Goal: Task Accomplishment & Management: Manage account settings

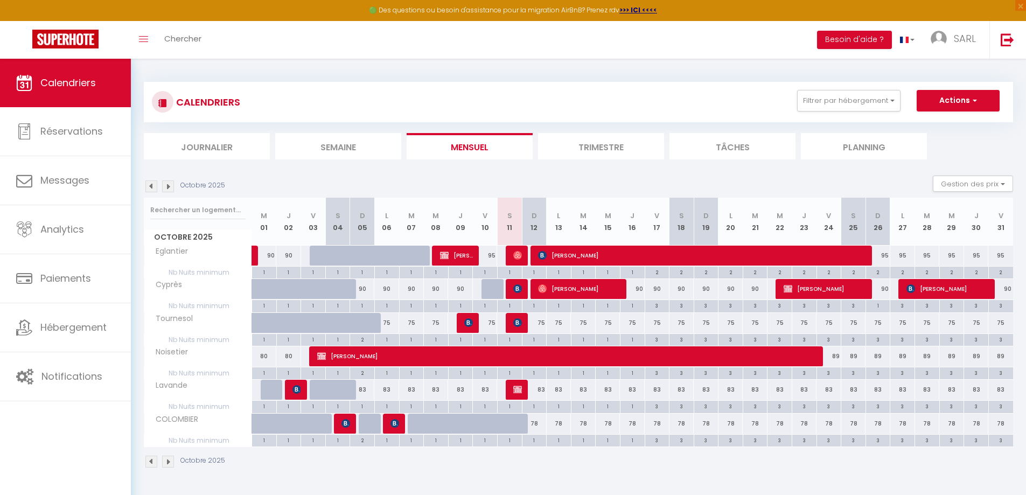
click at [901, 256] on div "95" at bounding box center [903, 256] width 25 height 20
type input "95"
type input "Lun 27 Octobre 2025"
type input "[DATE]"
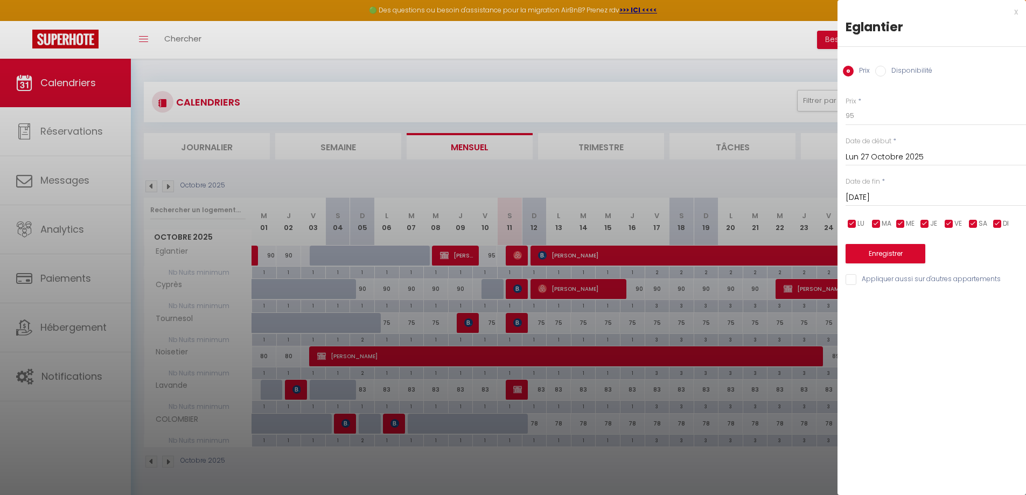
click at [727, 87] on div at bounding box center [513, 247] width 1026 height 495
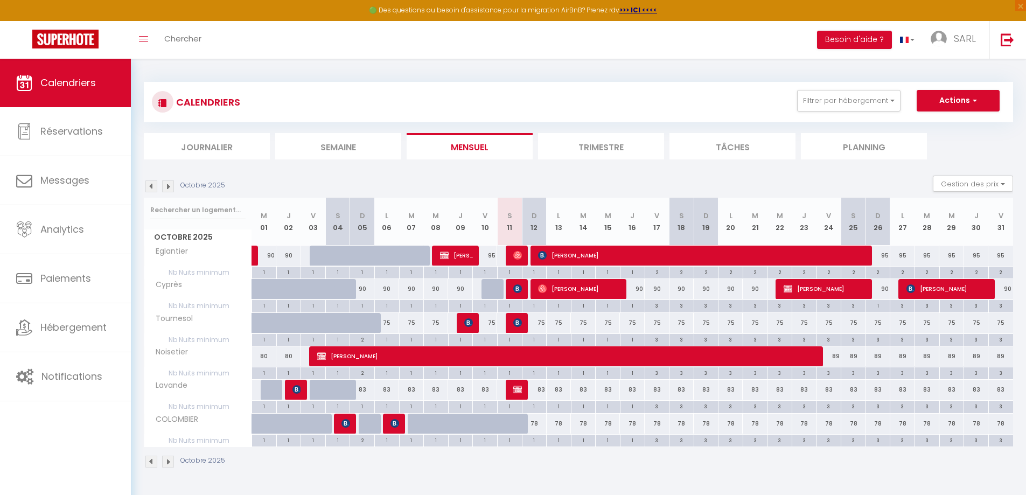
click at [815, 176] on div "Octobre 2025 Gestion des prix Nb Nuits minimum Règles Disponibilité" at bounding box center [579, 187] width 870 height 22
click at [993, 177] on button "Gestion des prix" at bounding box center [973, 184] width 80 height 16
click at [921, 234] on input "Règles" at bounding box center [964, 236] width 97 height 11
checkbox input "true"
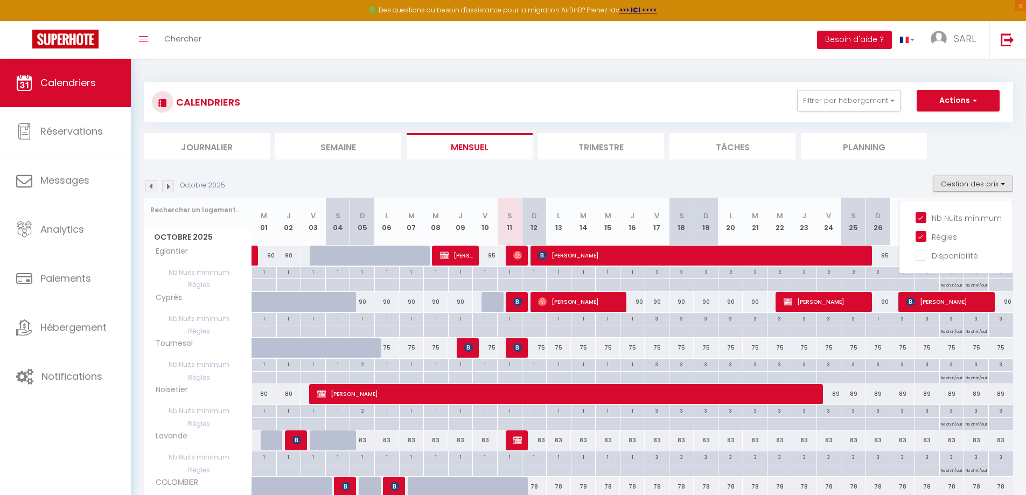
click at [823, 175] on section "Octobre 2025 Gestion des prix Nb Nuits minimum Règles Disponibilité Octobre 202…" at bounding box center [579, 360] width 870 height 390
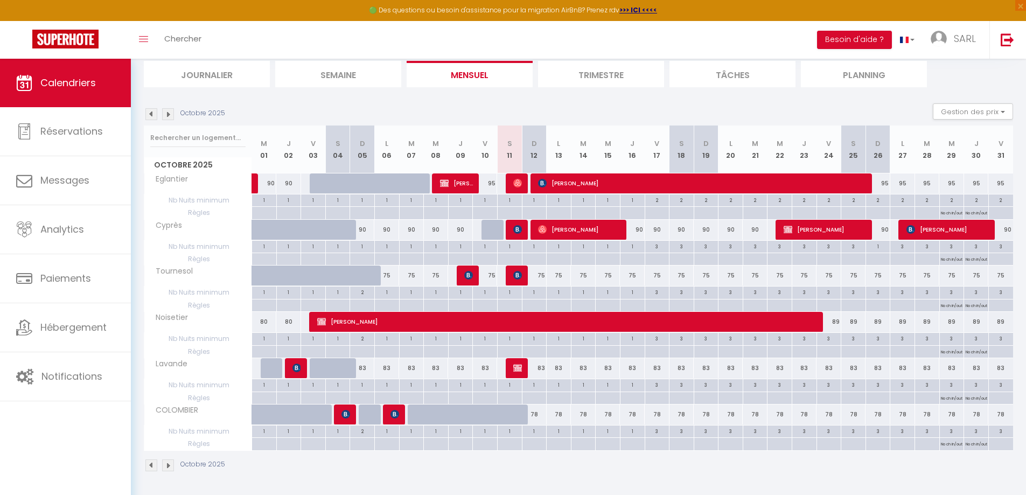
scroll to position [73, 0]
click at [947, 213] on p "No ch in/out" at bounding box center [952, 211] width 22 height 10
type input "Mer 29 Octobre 2025"
type input "Jeu 30 Octobre 2025"
select select "3"
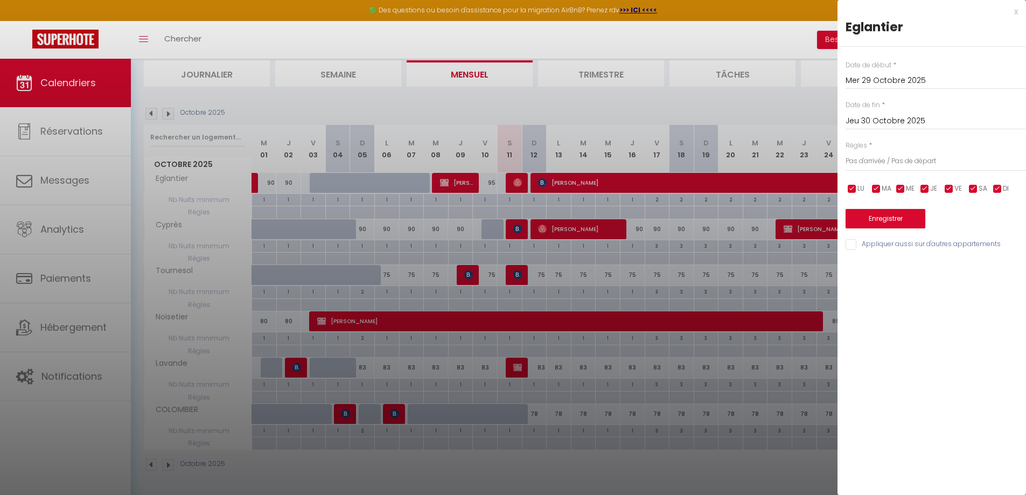
click at [853, 245] on input "Appliquer aussi sur d'autres appartements" at bounding box center [936, 244] width 180 height 11
checkbox input "true"
click at [871, 163] on select "Aucun No Checkin No Checkout Pas d'arrivée / Pas de départ" at bounding box center [936, 161] width 180 height 20
select select "0"
click at [846, 151] on select "Aucun No Checkin No Checkout Pas d'arrivée / Pas de départ" at bounding box center [936, 161] width 180 height 20
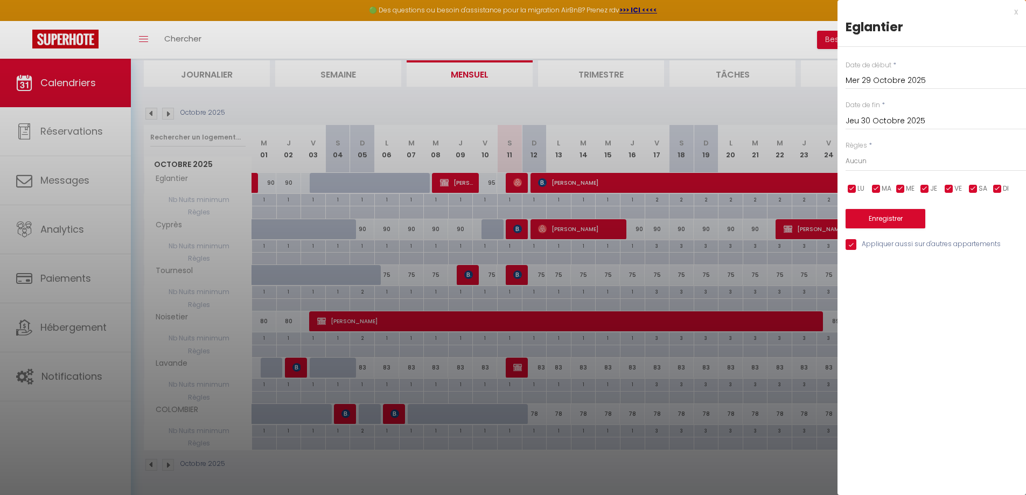
click at [894, 123] on input "Jeu 30 Octobre 2025" at bounding box center [936, 121] width 180 height 14
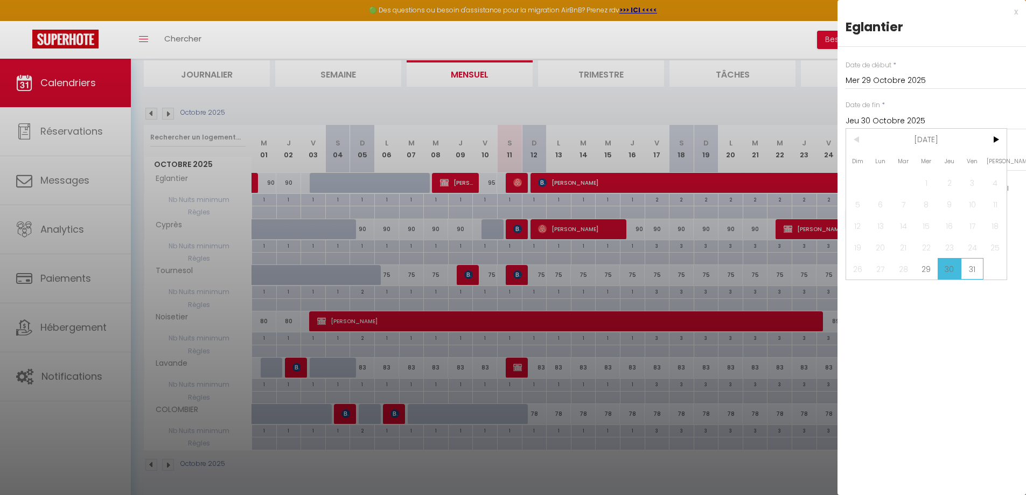
click at [975, 268] on span "31" at bounding box center [972, 269] width 23 height 22
type input "Ven 31 Octobre 2025"
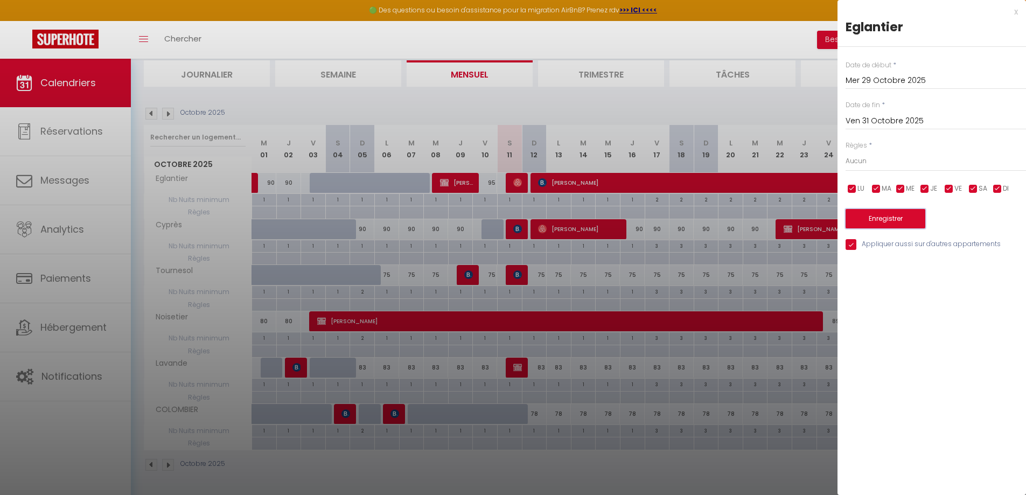
click at [879, 226] on button "Enregistrer" at bounding box center [886, 218] width 80 height 19
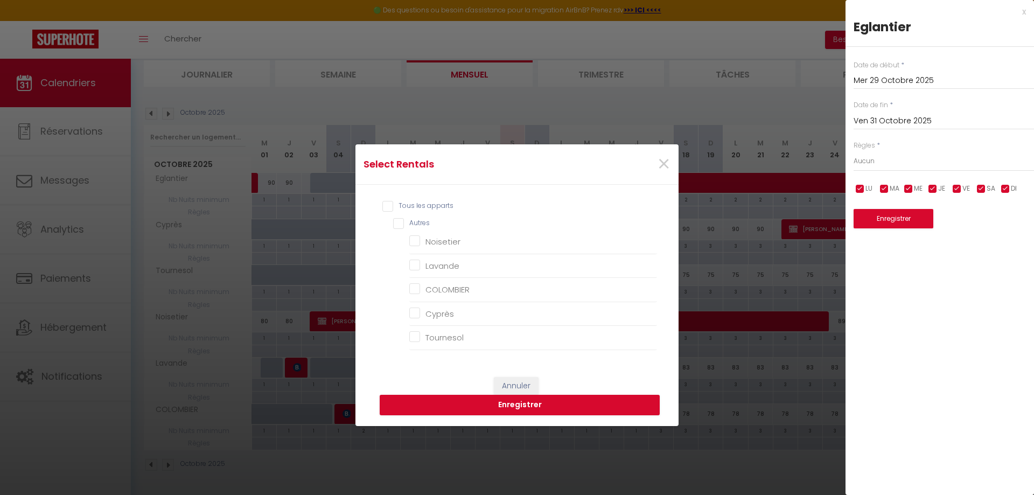
click at [378, 208] on div "Tous les apparts Autres Noisetier Lavande COLOMBIER Cyprès Tournesol" at bounding box center [517, 276] width 280 height 160
click at [383, 209] on input "Tous les apparts" at bounding box center [520, 206] width 275 height 11
checkbox input "true"
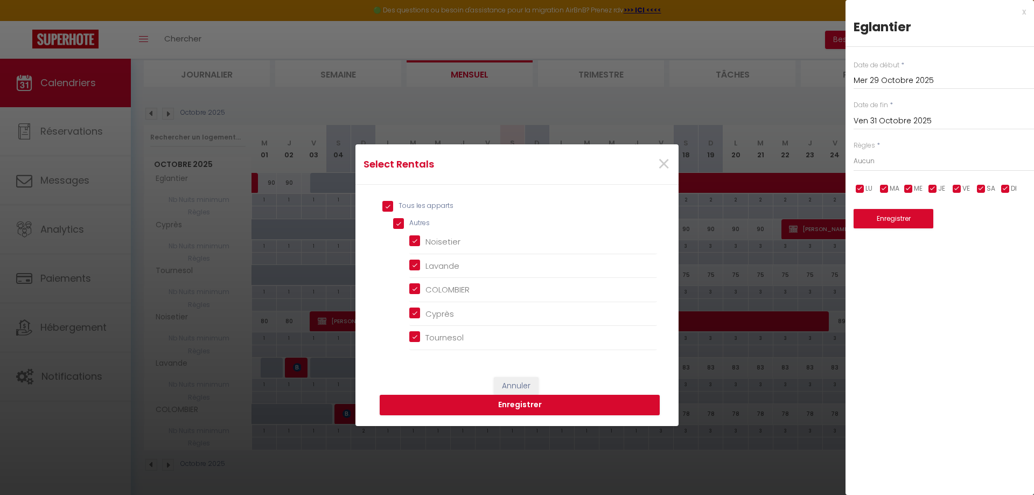
checkbox input "true"
click at [508, 404] on button "Enregistrer" at bounding box center [520, 405] width 280 height 20
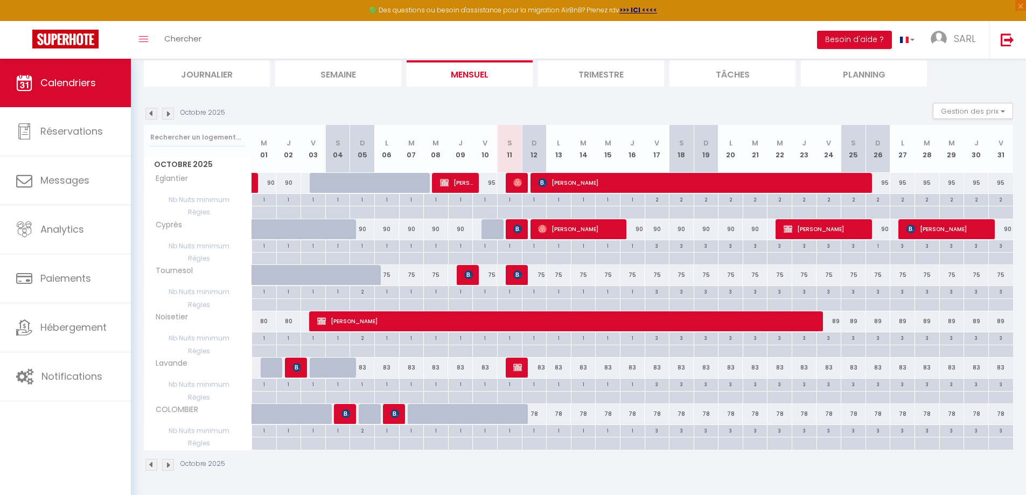
click at [871, 103] on div "Octobre 2025 Gestion des prix Nb Nuits minimum Règles Disponibilité" at bounding box center [579, 114] width 870 height 22
click at [981, 113] on button "Gestion des prix" at bounding box center [973, 111] width 80 height 16
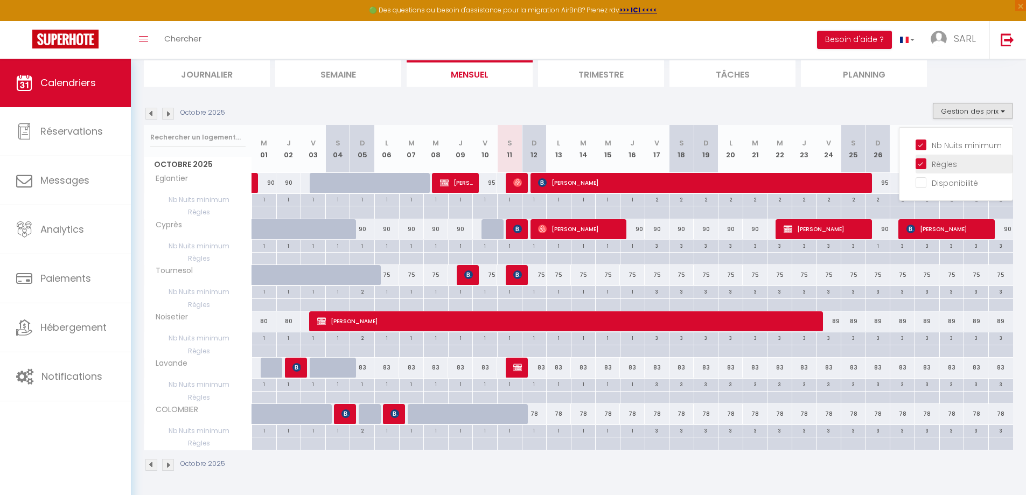
click at [921, 165] on input "Règles" at bounding box center [964, 163] width 97 height 11
checkbox input "false"
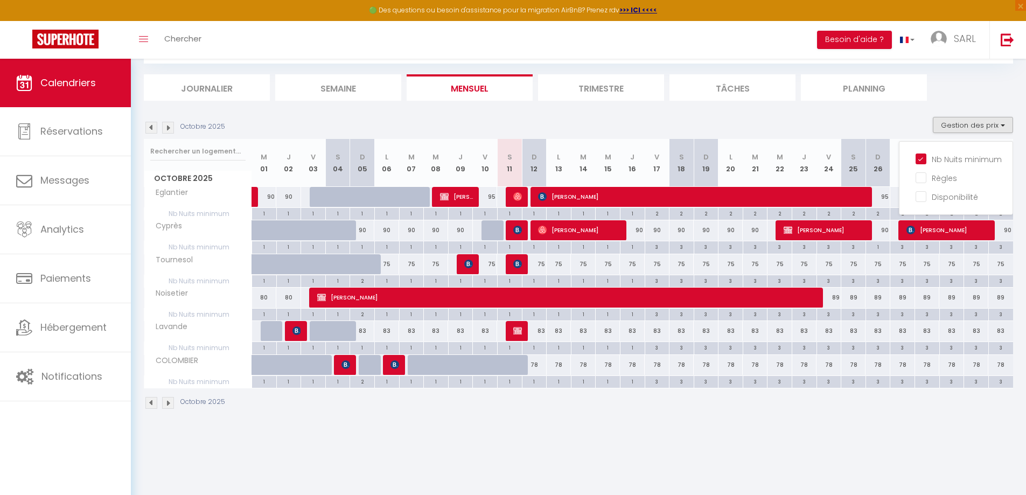
scroll to position [59, 0]
click at [780, 115] on section "Octobre 2025 Gestion des prix Nb Nuits minimum Règles Disponibilité Octobre 202…" at bounding box center [579, 263] width 870 height 314
click at [774, 113] on section "Octobre 2025 Gestion des prix Nb Nuits minimum Règles Disponibilité Octobre 202…" at bounding box center [579, 263] width 870 height 314
click at [209, 466] on body "🟢 Des questions ou besoin d'assistance pour la migration AirBnB? Prenez rdv >>>…" at bounding box center [513, 247] width 1026 height 495
click at [169, 127] on img at bounding box center [168, 128] width 12 height 12
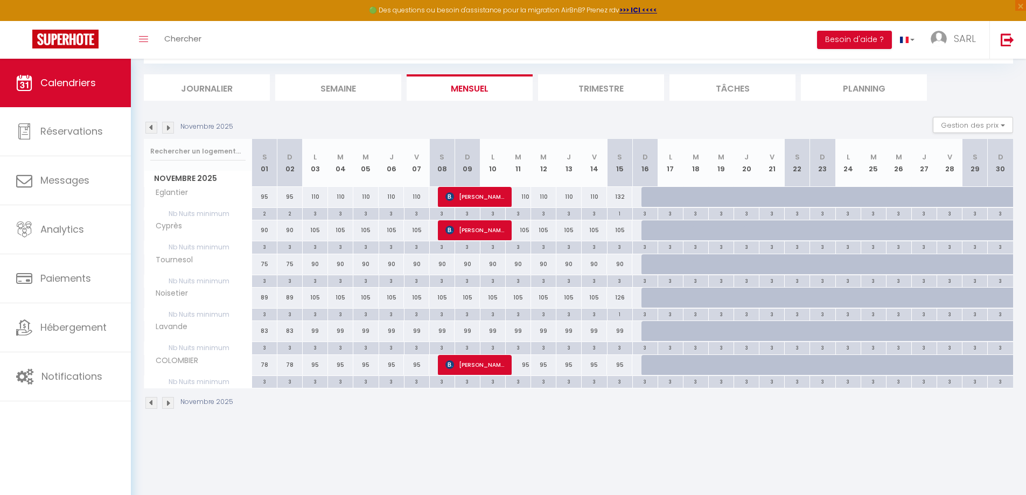
click at [153, 127] on img at bounding box center [151, 128] width 12 height 12
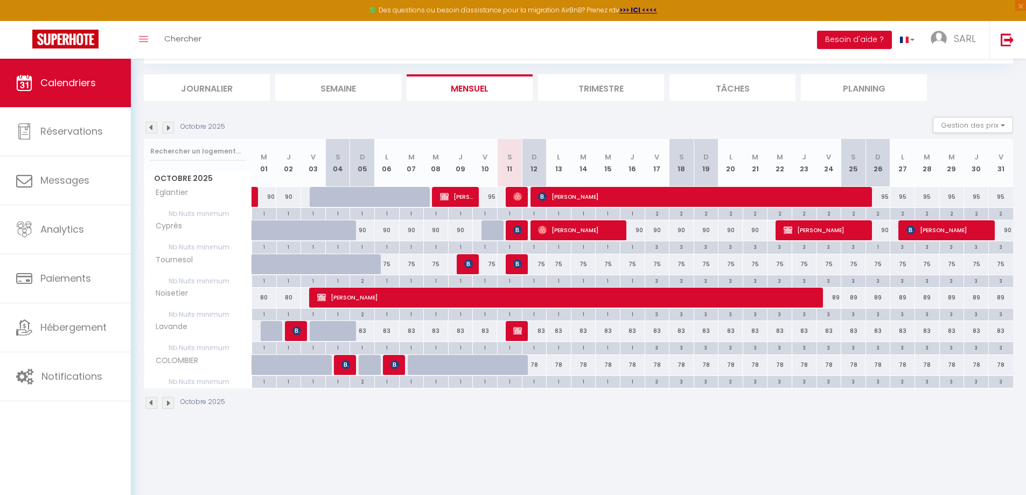
click at [168, 128] on img at bounding box center [168, 128] width 12 height 12
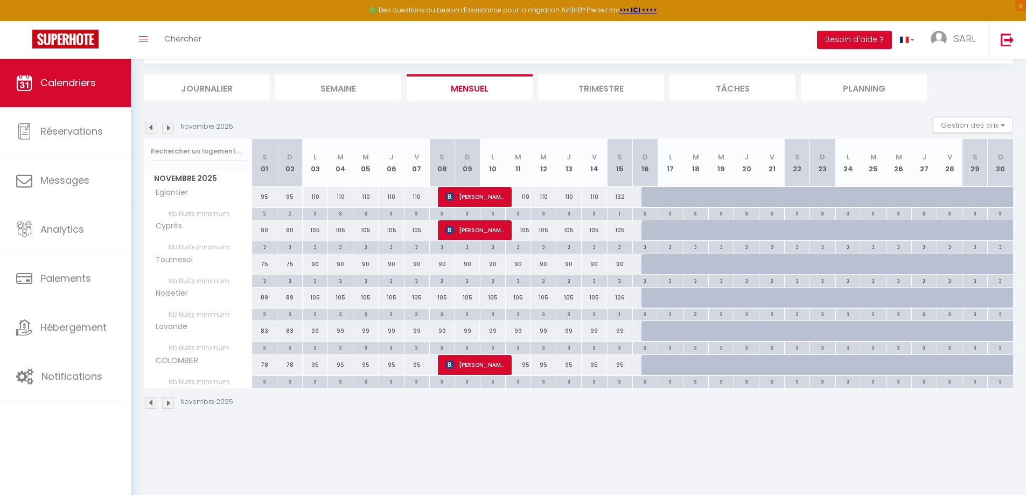
click at [619, 198] on div "132" at bounding box center [619, 197] width 25 height 20
type input "132"
type input "[DATE]"
type input "Dim 16 Novembre 2025"
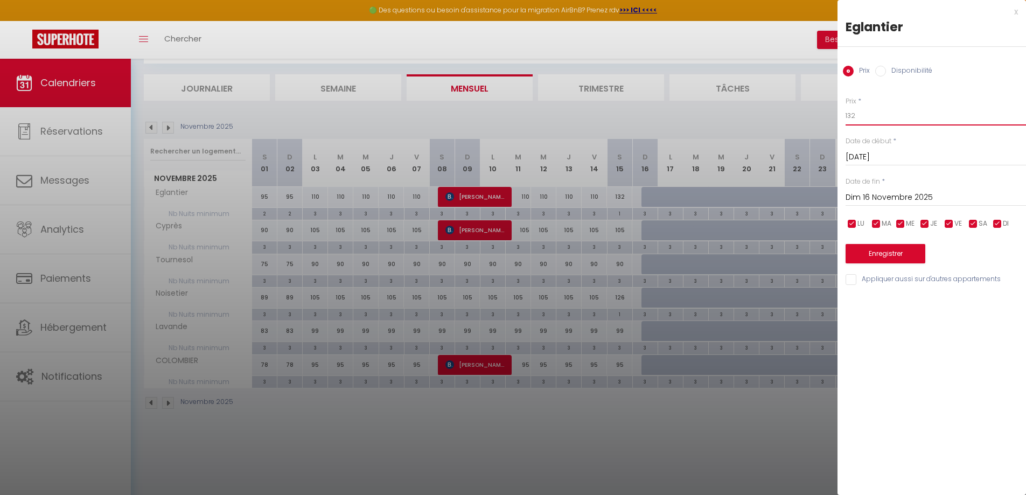
drag, startPoint x: 849, startPoint y: 115, endPoint x: 862, endPoint y: 116, distance: 13.5
click at [862, 116] on input "132" at bounding box center [936, 115] width 180 height 19
type input "110"
click at [878, 254] on button "Enregistrer" at bounding box center [886, 253] width 80 height 19
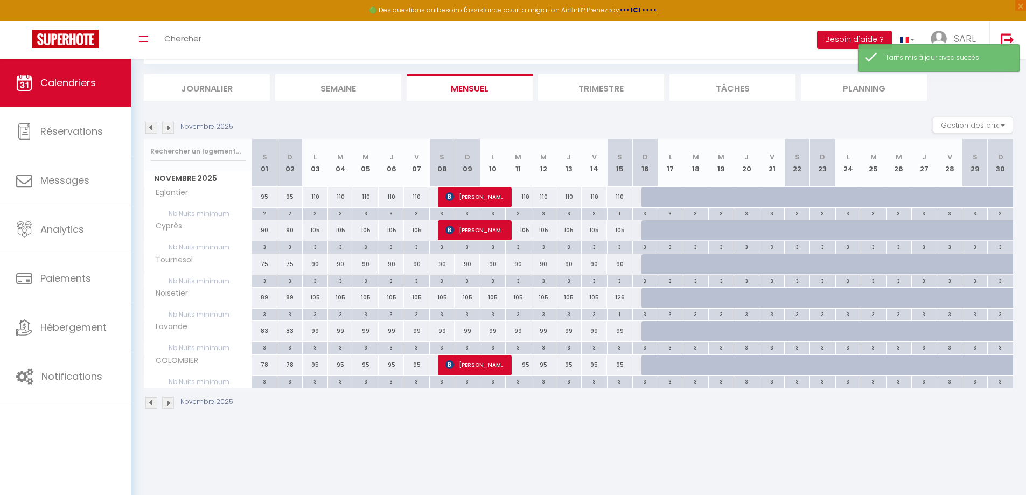
click at [621, 213] on div "1" at bounding box center [620, 213] width 25 height 10
type input "1"
type input "[DATE]"
type input "Dim 16 Novembre 2025"
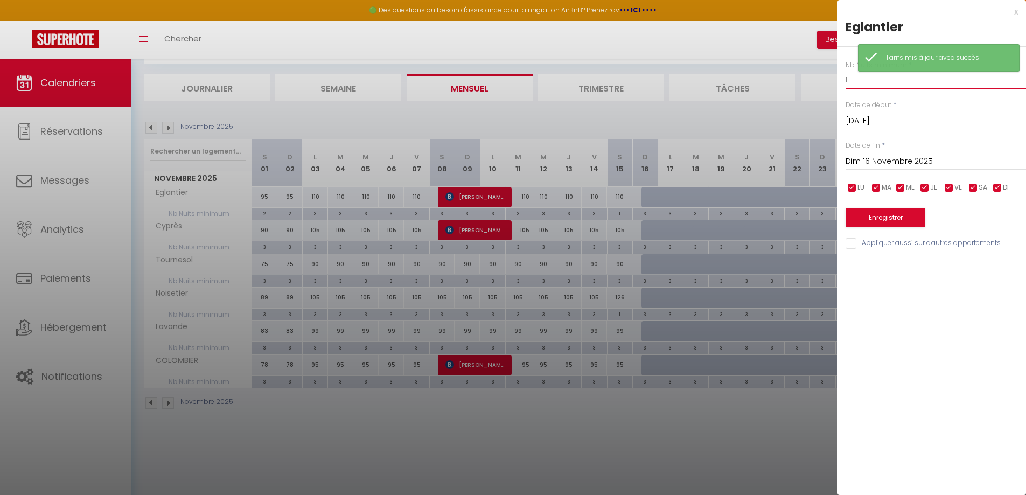
drag, startPoint x: 854, startPoint y: 78, endPoint x: 844, endPoint y: 78, distance: 10.2
click at [846, 78] on input "1" at bounding box center [936, 79] width 180 height 19
type input "3"
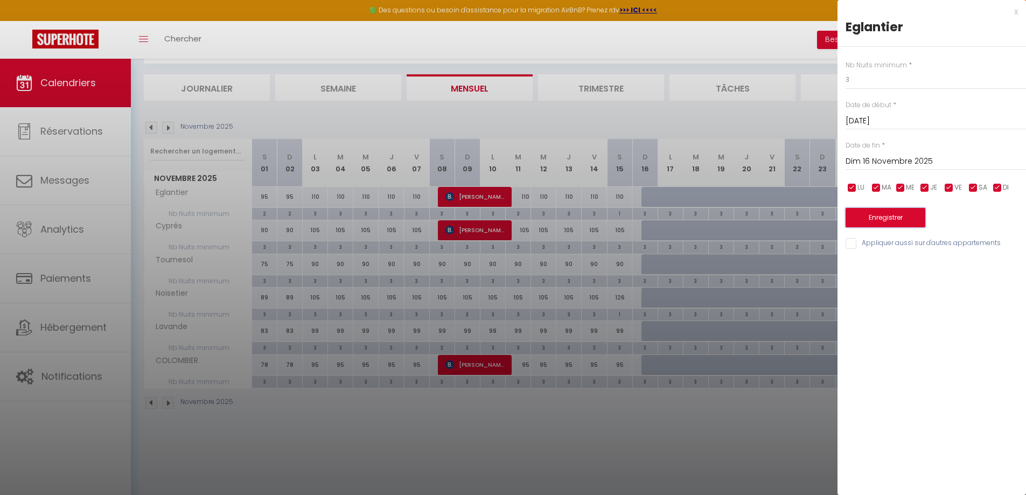
click at [873, 218] on button "Enregistrer" at bounding box center [886, 217] width 80 height 19
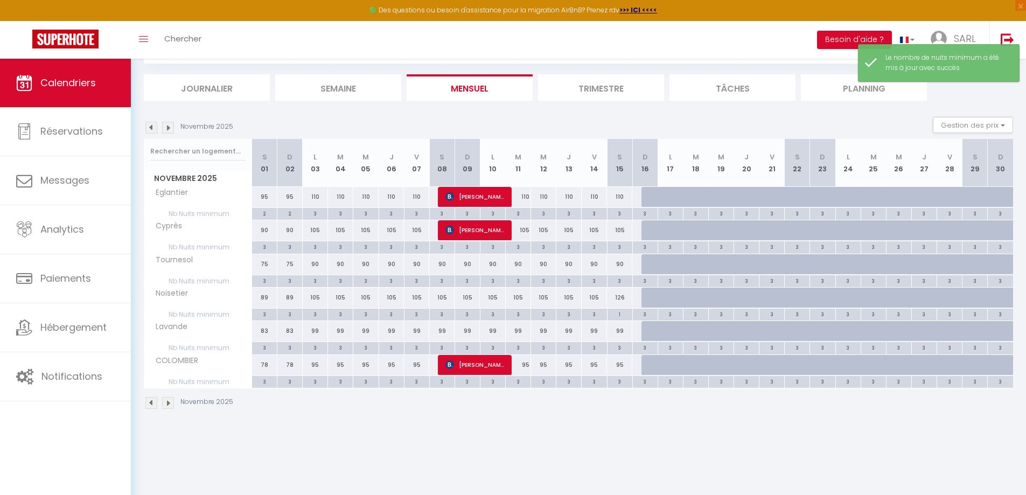
click at [152, 129] on img at bounding box center [151, 128] width 12 height 12
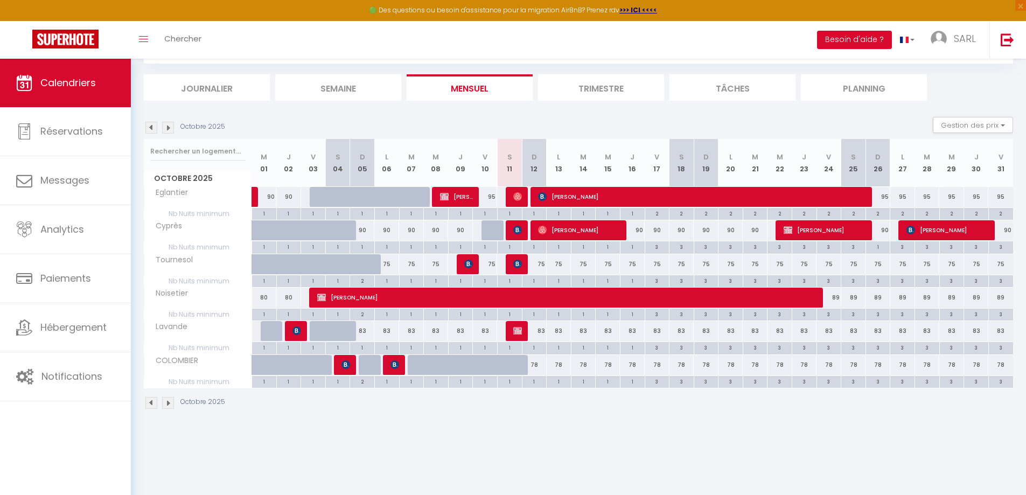
click at [655, 382] on div "3" at bounding box center [657, 381] width 24 height 10
type input "3"
type input "Ven 17 Octobre 2025"
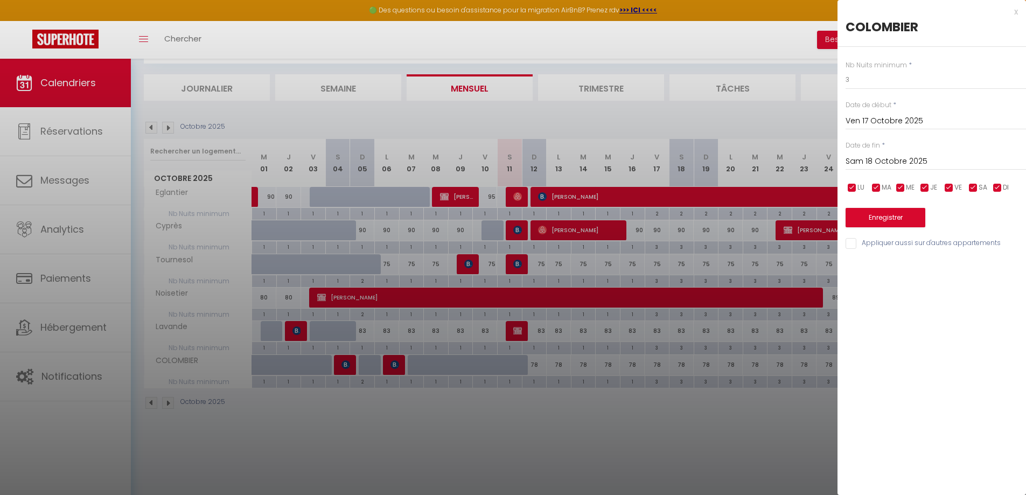
click at [900, 159] on input "Sam 18 Octobre 2025" at bounding box center [936, 162] width 180 height 14
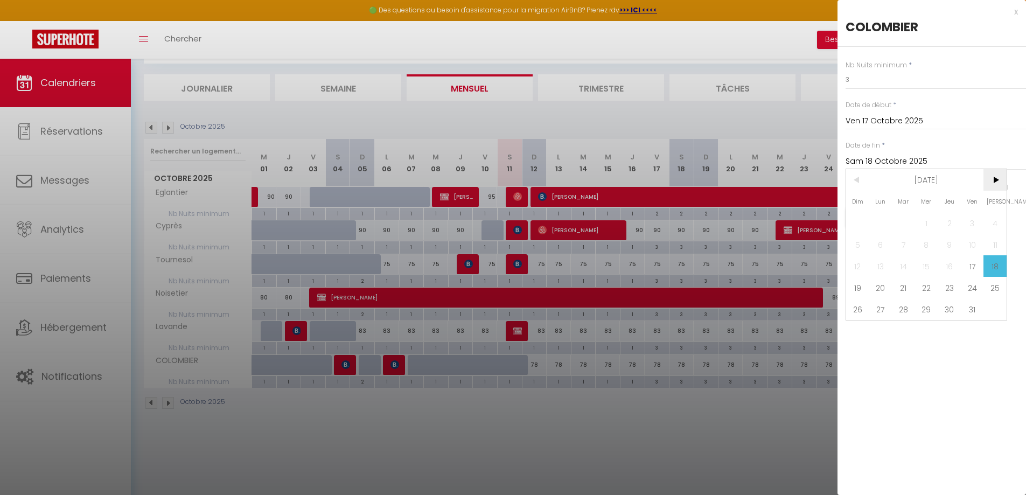
click at [1000, 178] on span ">" at bounding box center [995, 180] width 23 height 22
click at [883, 248] on span "3" at bounding box center [881, 245] width 23 height 22
type input "Lun 03 Novembre 2025"
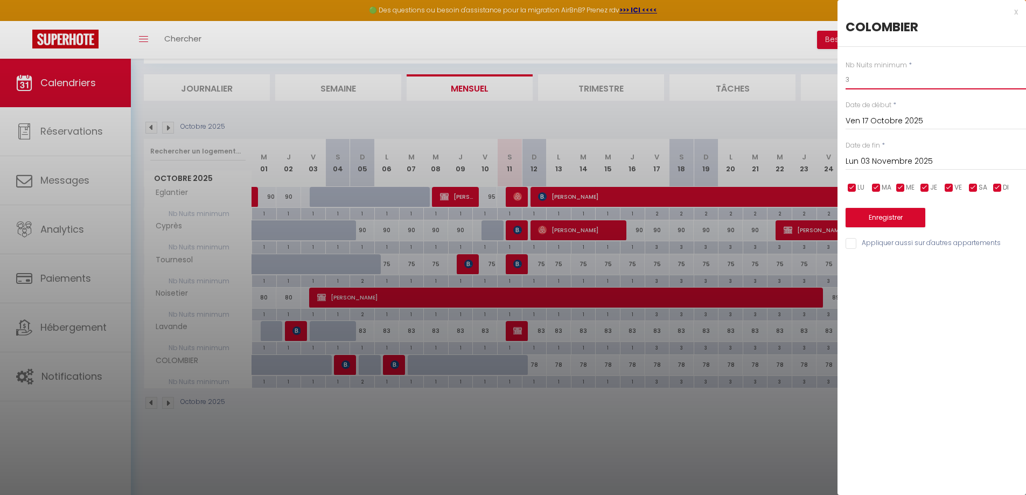
drag, startPoint x: 853, startPoint y: 79, endPoint x: 842, endPoint y: 76, distance: 11.6
click at [844, 78] on div "Nb Nuits minimum * 3 Date de début * [DATE] < [DATE] > Dim Lun Mar Mer Jeu Ven …" at bounding box center [932, 149] width 189 height 204
type input "2"
click at [853, 242] on input "Appliquer aussi sur d'autres appartements" at bounding box center [936, 243] width 180 height 11
checkbox input "true"
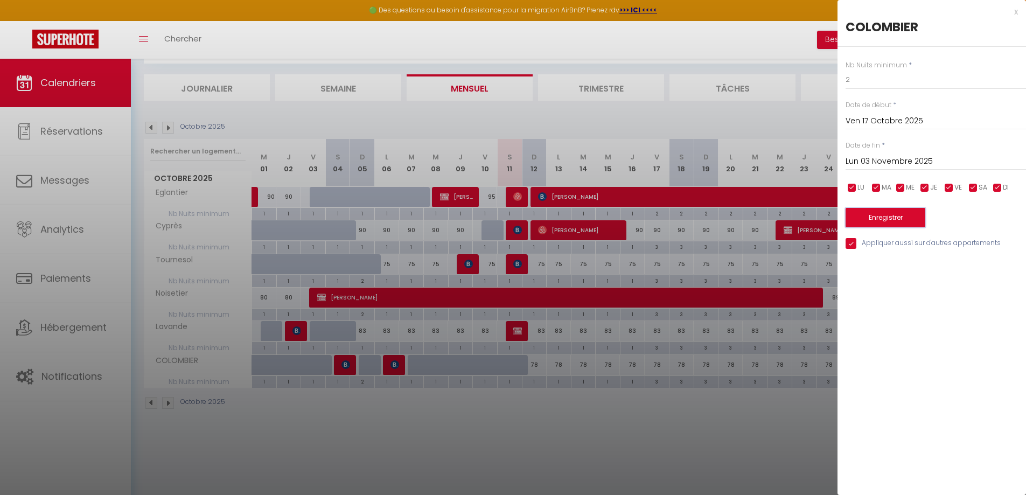
click at [855, 220] on button "Enregistrer" at bounding box center [886, 217] width 80 height 19
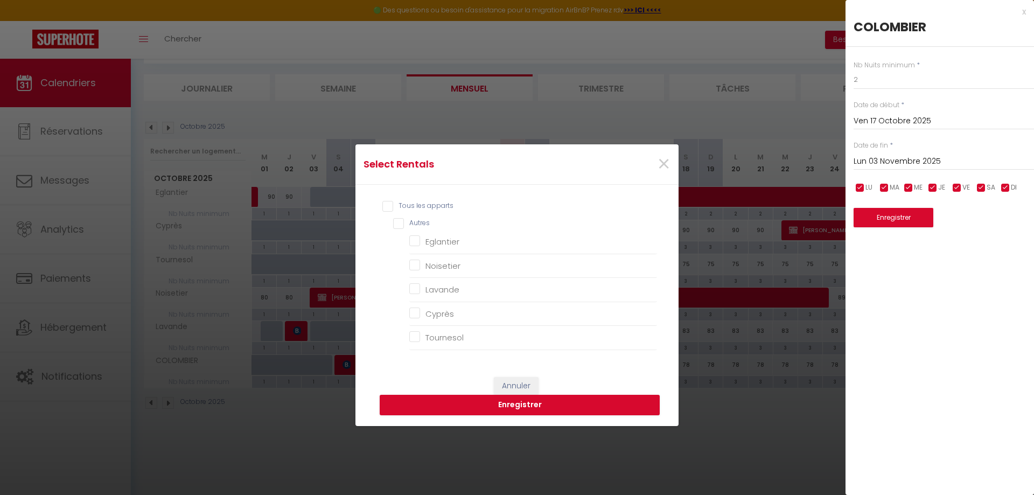
click at [383, 211] on input "Tous les apparts" at bounding box center [520, 206] width 275 height 11
checkbox input "true"
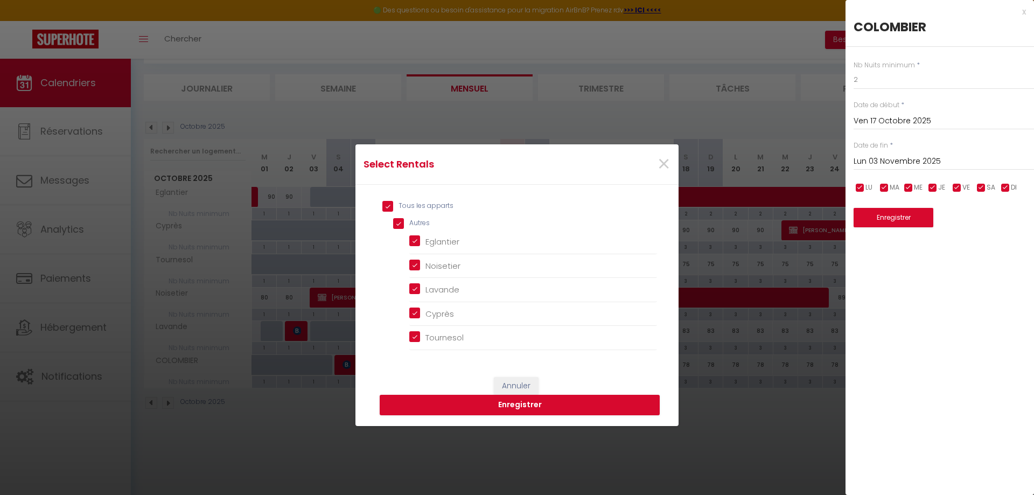
checkbox input "true"
click at [462, 401] on button "Enregistrer" at bounding box center [520, 405] width 280 height 20
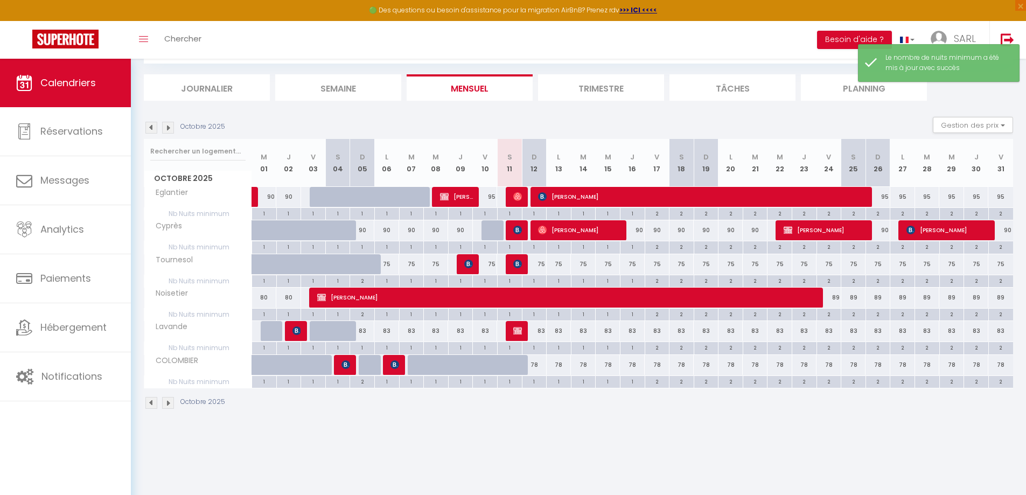
click at [642, 439] on body "🟢 Des questions ou besoin d'assistance pour la migration AirBnB? Prenez rdv >>>…" at bounding box center [513, 247] width 1026 height 495
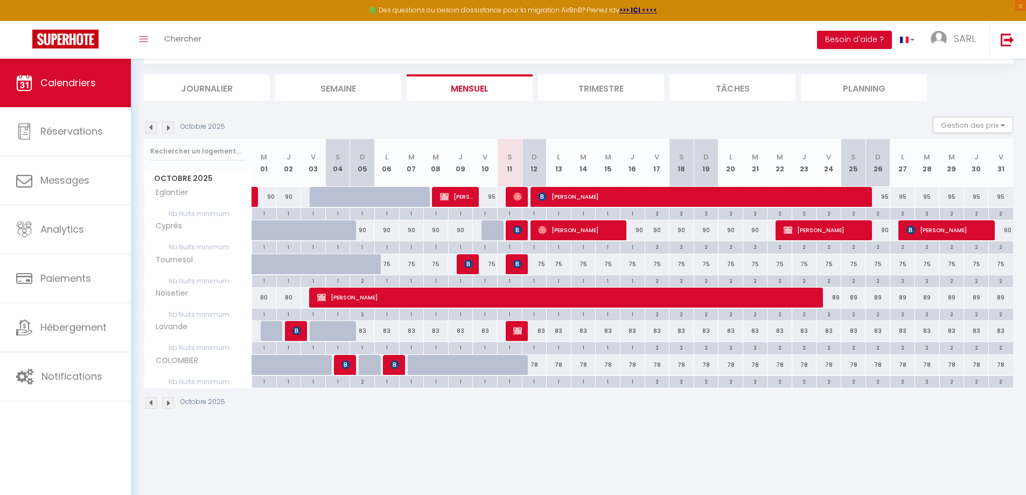
click at [878, 248] on div "2" at bounding box center [878, 246] width 24 height 10
type input "2"
type input "Dim 26 Octobre 2025"
type input "Lun 27 Octobre 2025"
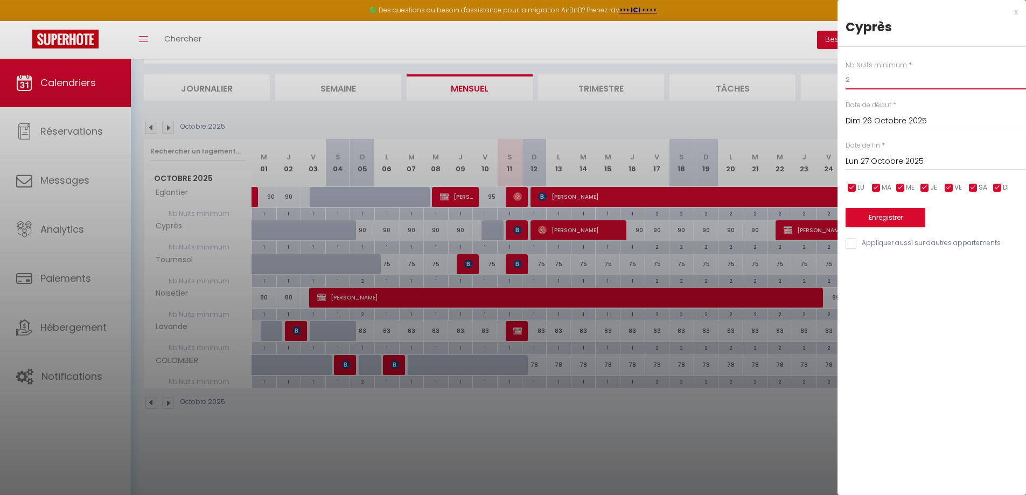
drag, startPoint x: 851, startPoint y: 77, endPoint x: 822, endPoint y: 77, distance: 28.6
click at [843, 77] on div "Nb Nuits minimum * 2 Date de début * [DATE] < [DATE] > Dim Lun Mar Mer Jeu Ven …" at bounding box center [932, 149] width 189 height 204
type input "1"
click at [883, 211] on button "Enregistrer" at bounding box center [886, 217] width 80 height 19
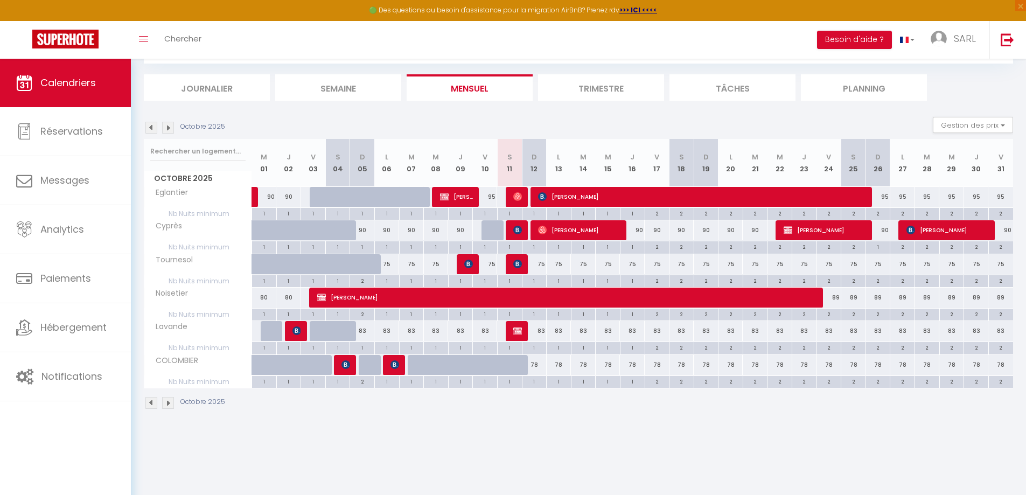
click at [168, 129] on img at bounding box center [168, 128] width 12 height 12
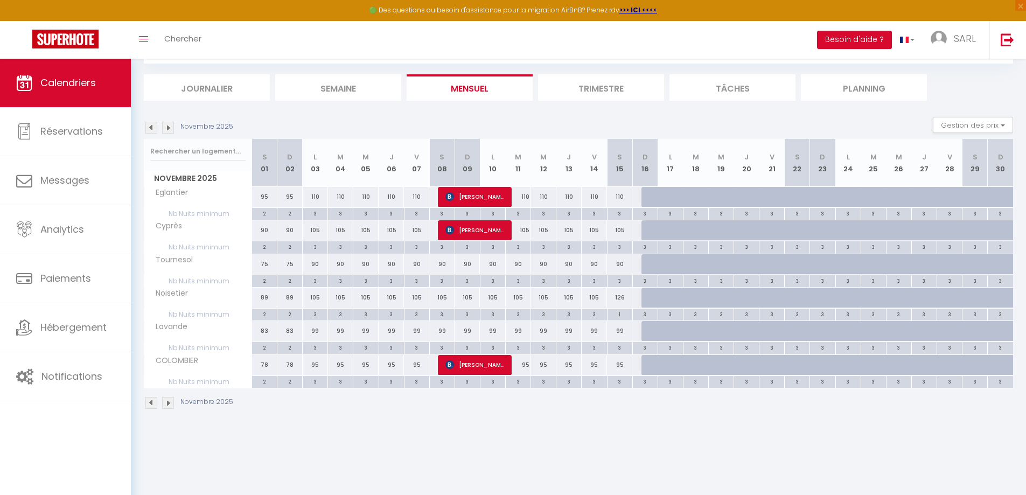
click at [149, 125] on img at bounding box center [151, 128] width 12 height 12
